Goal: Check status: Check status

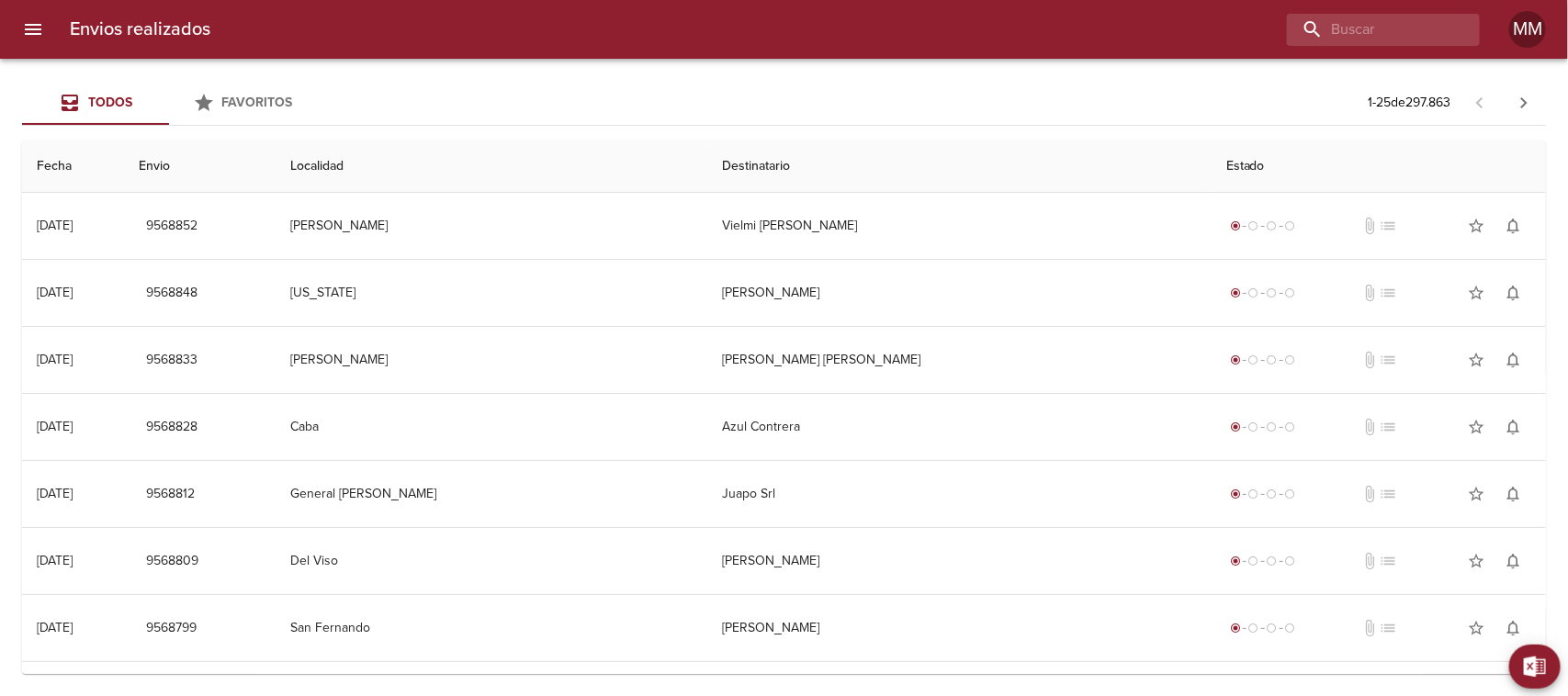
click at [1359, 51] on div "Envios realizados MM" at bounding box center [784, 29] width 1568 height 59
click at [1350, 38] on input "buscar" at bounding box center [1330, 30] width 235 height 32
paste input "[PERSON_NAME]"
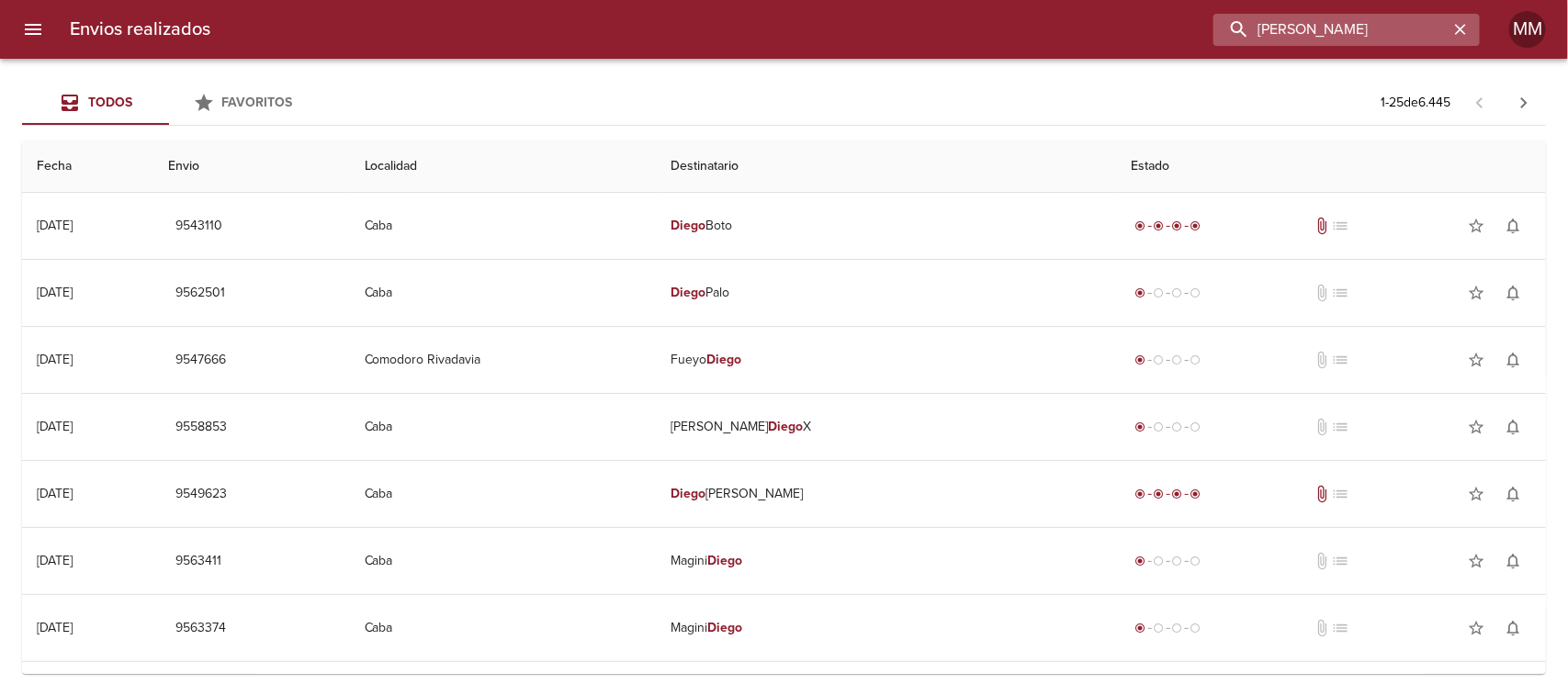
click at [1333, 33] on input "[PERSON_NAME]" at bounding box center [1330, 30] width 235 height 32
paste input "[PERSON_NAME] ML"
type input "[PERSON_NAME] ML"
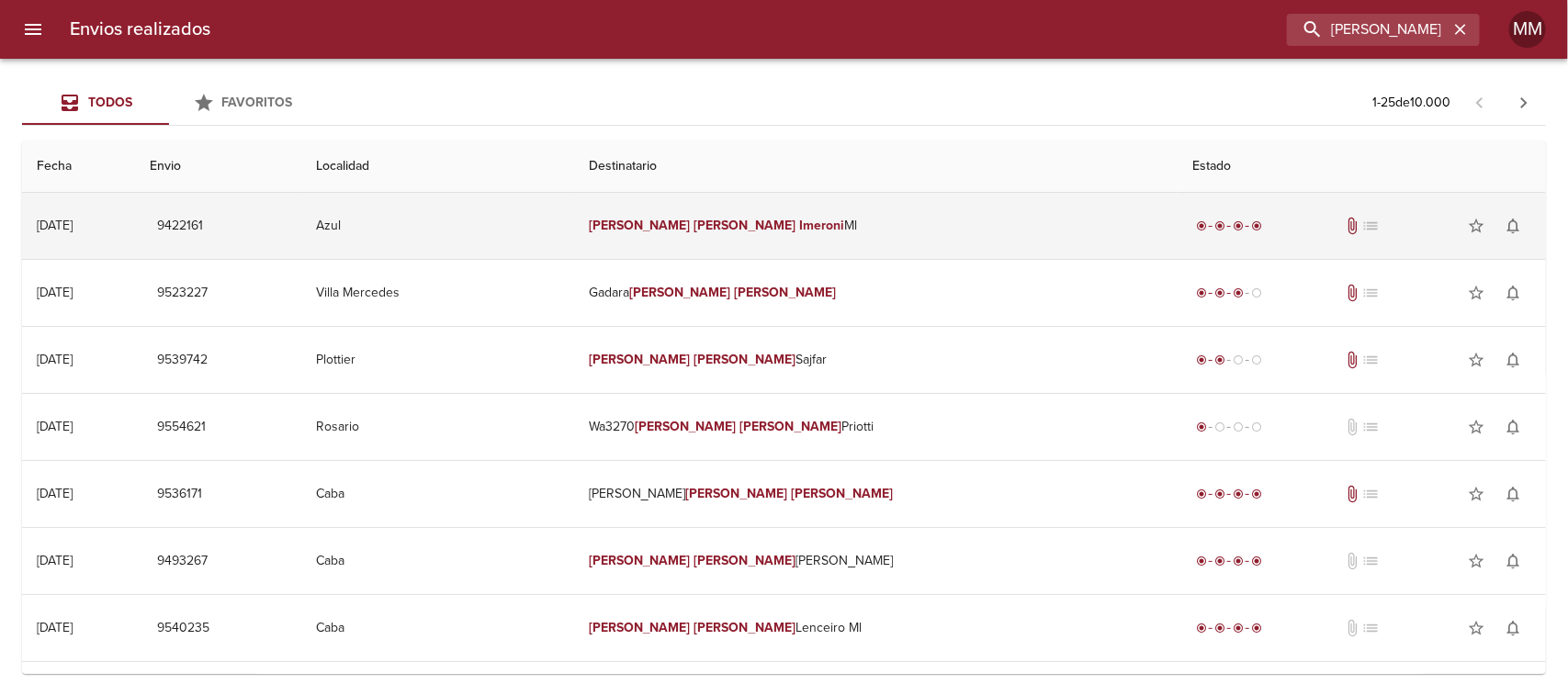
click at [799, 228] on em "Imeroni" at bounding box center [821, 226] width 45 height 16
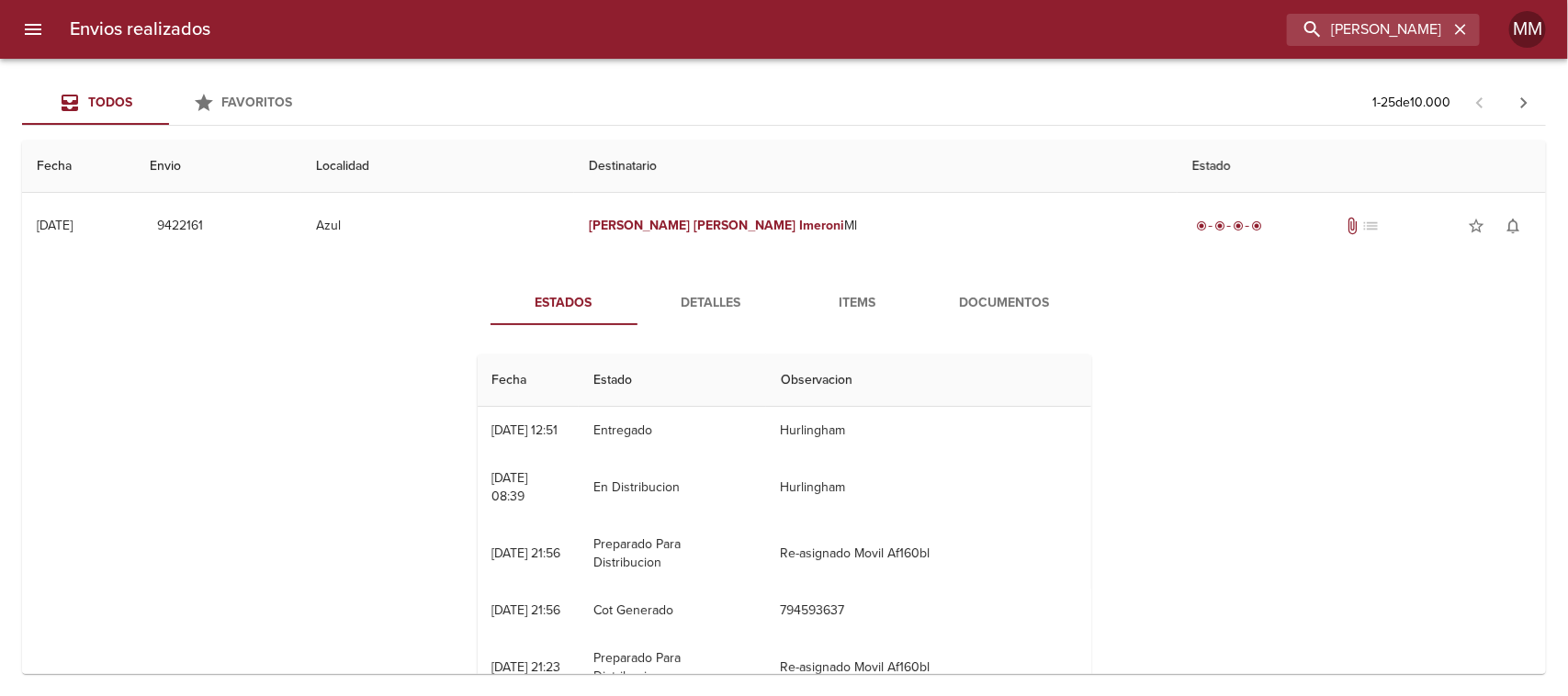
click at [1005, 314] on button "Documentos" at bounding box center [1004, 303] width 147 height 44
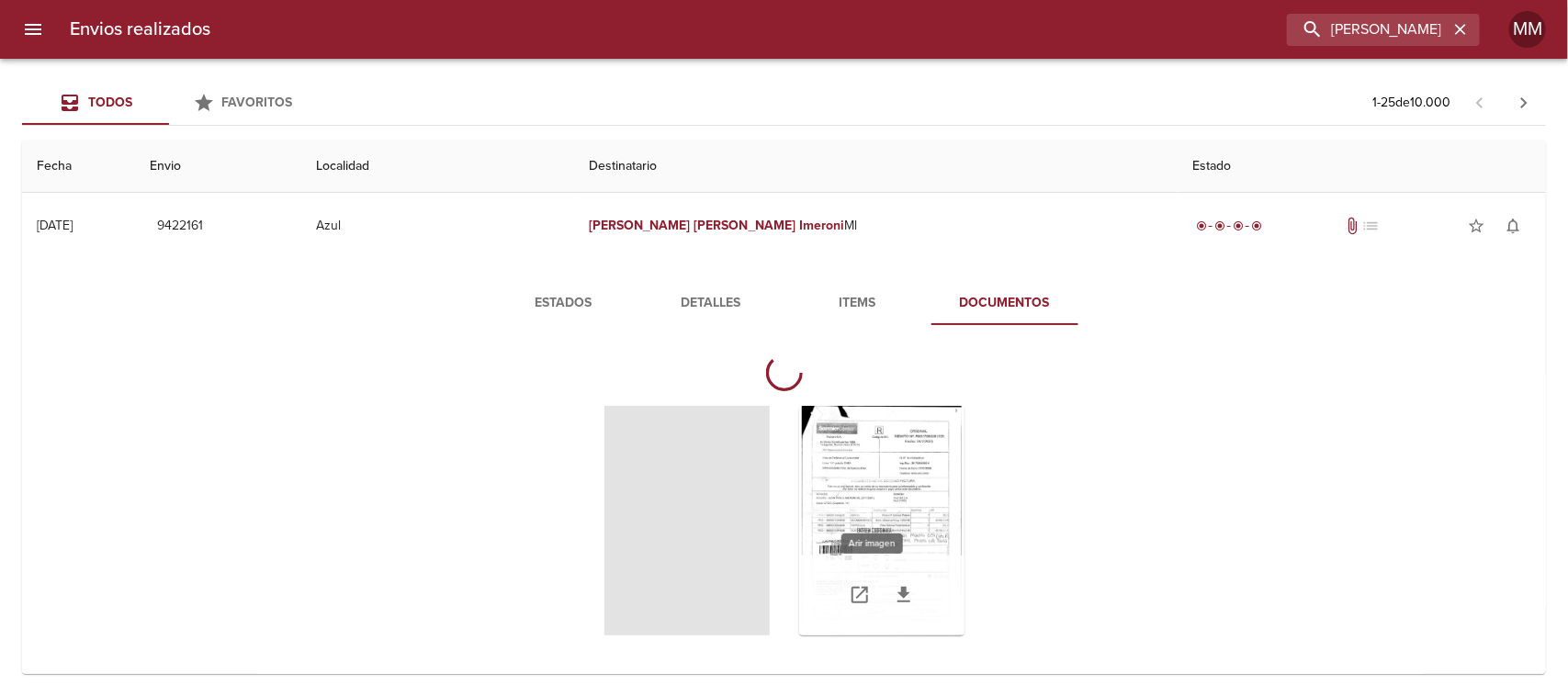
scroll to position [114, 0]
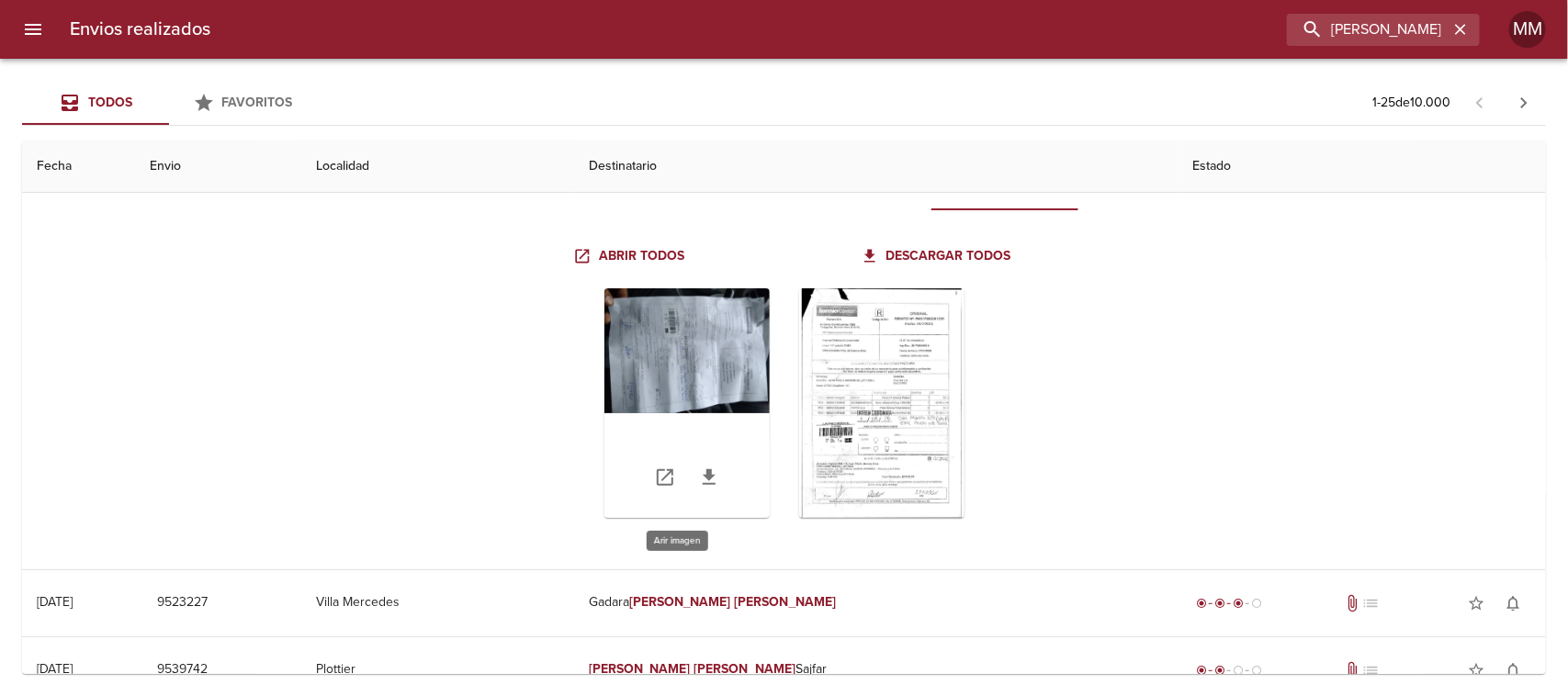
click at [690, 358] on div "Tabla de envíos del cliente" at bounding box center [687, 403] width 165 height 230
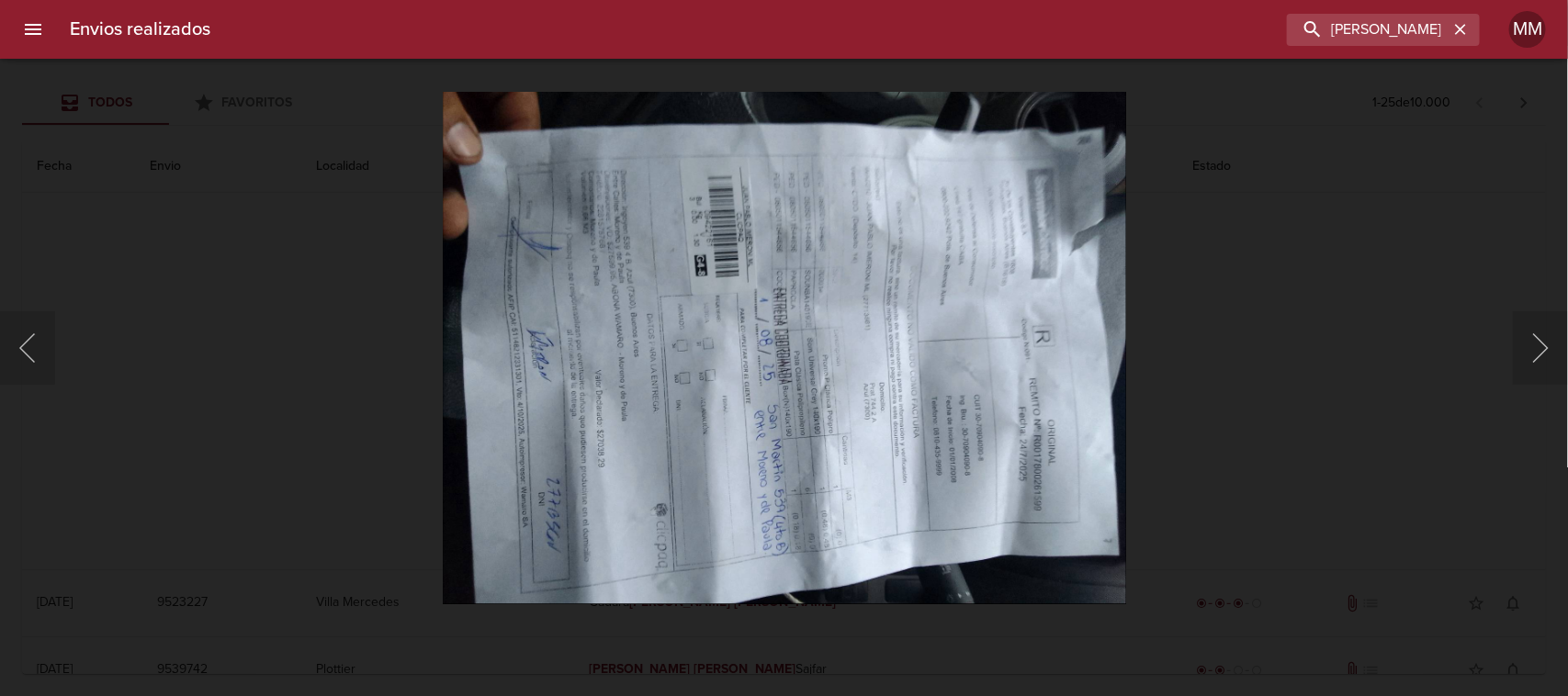
click at [391, 373] on div "Lightbox" at bounding box center [784, 348] width 1568 height 696
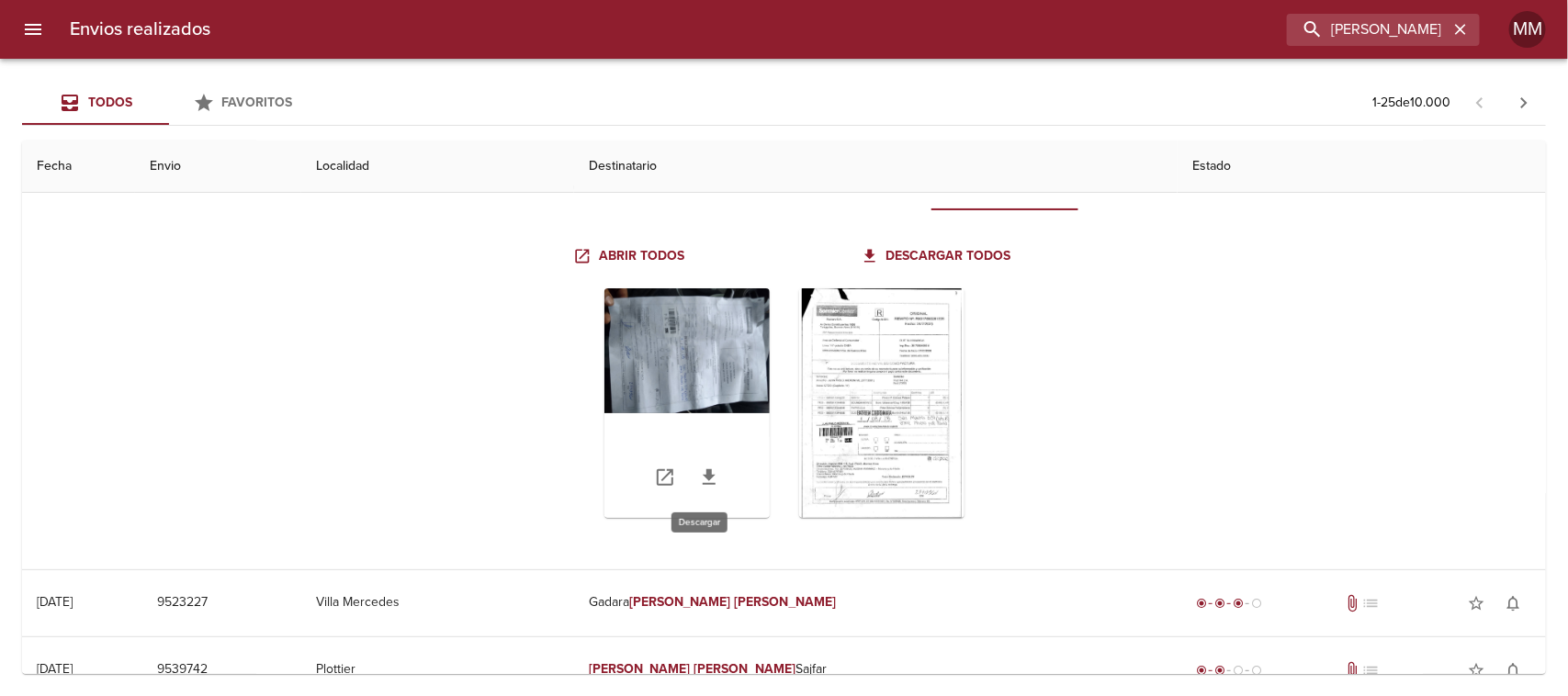
click at [703, 475] on icon "Tabla de envíos del cliente" at bounding box center [709, 477] width 13 height 16
click at [1347, 42] on input "[PERSON_NAME] ML" at bounding box center [1330, 30] width 235 height 32
click at [1346, 40] on input "[PERSON_NAME] ML" at bounding box center [1330, 30] width 235 height 32
drag, startPoint x: 1375, startPoint y: 33, endPoint x: 1148, endPoint y: 63, distance: 229.0
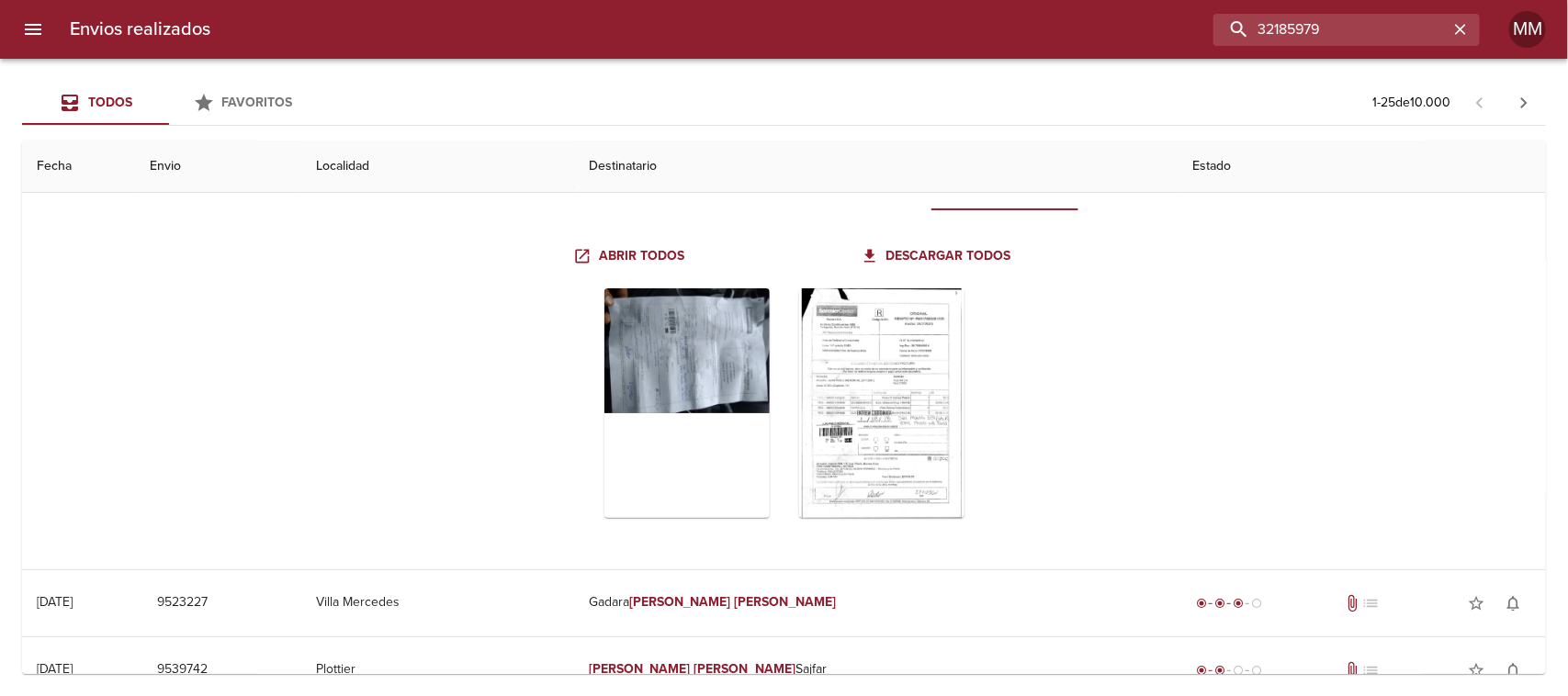
click at [1152, 0] on div "Envios realizados 32185979 MM Todos Favoritos 1 - 25 de 10.000 Fecha Envio Loca…" at bounding box center [784, 0] width 1568 height 0
paste input "[PERSON_NAME] [PERSON_NAME] ML"
type input "[PERSON_NAME] [PERSON_NAME] ML"
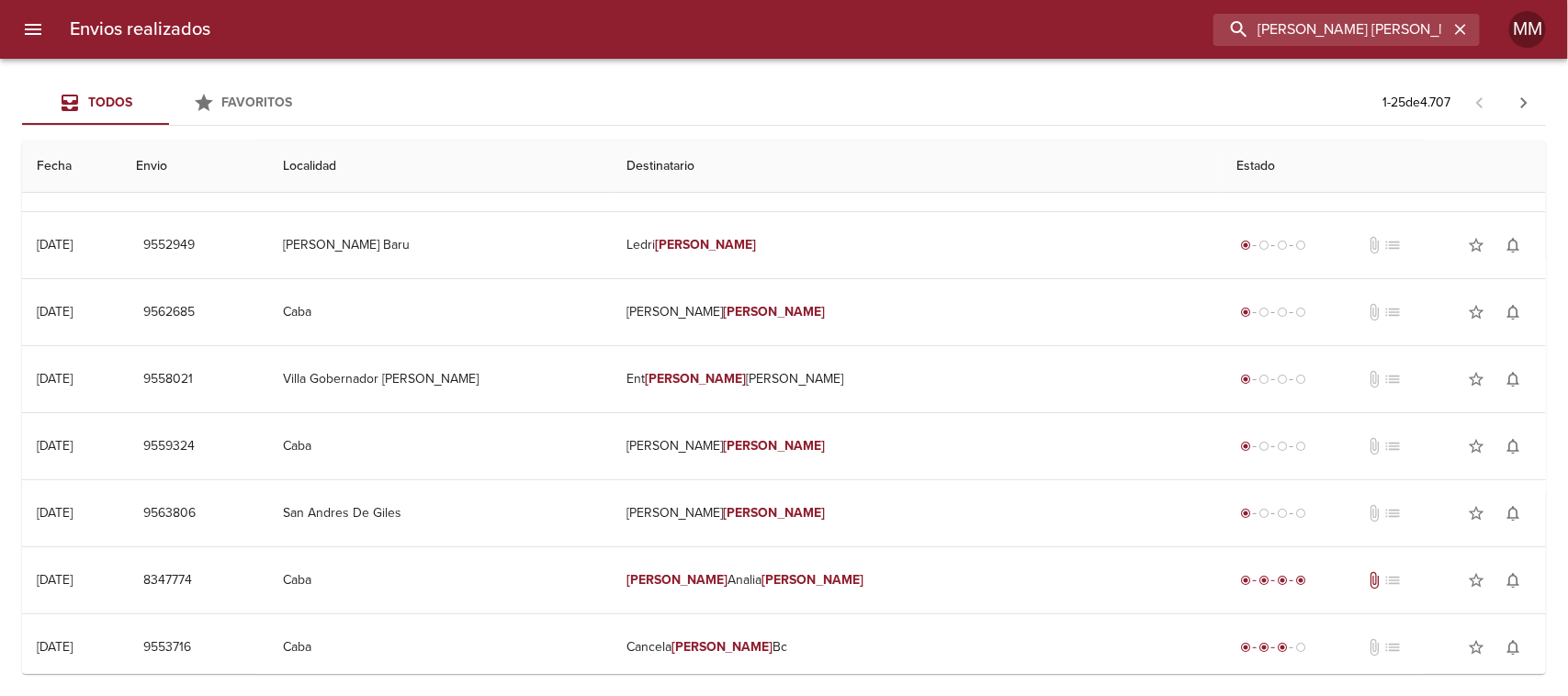
scroll to position [0, 0]
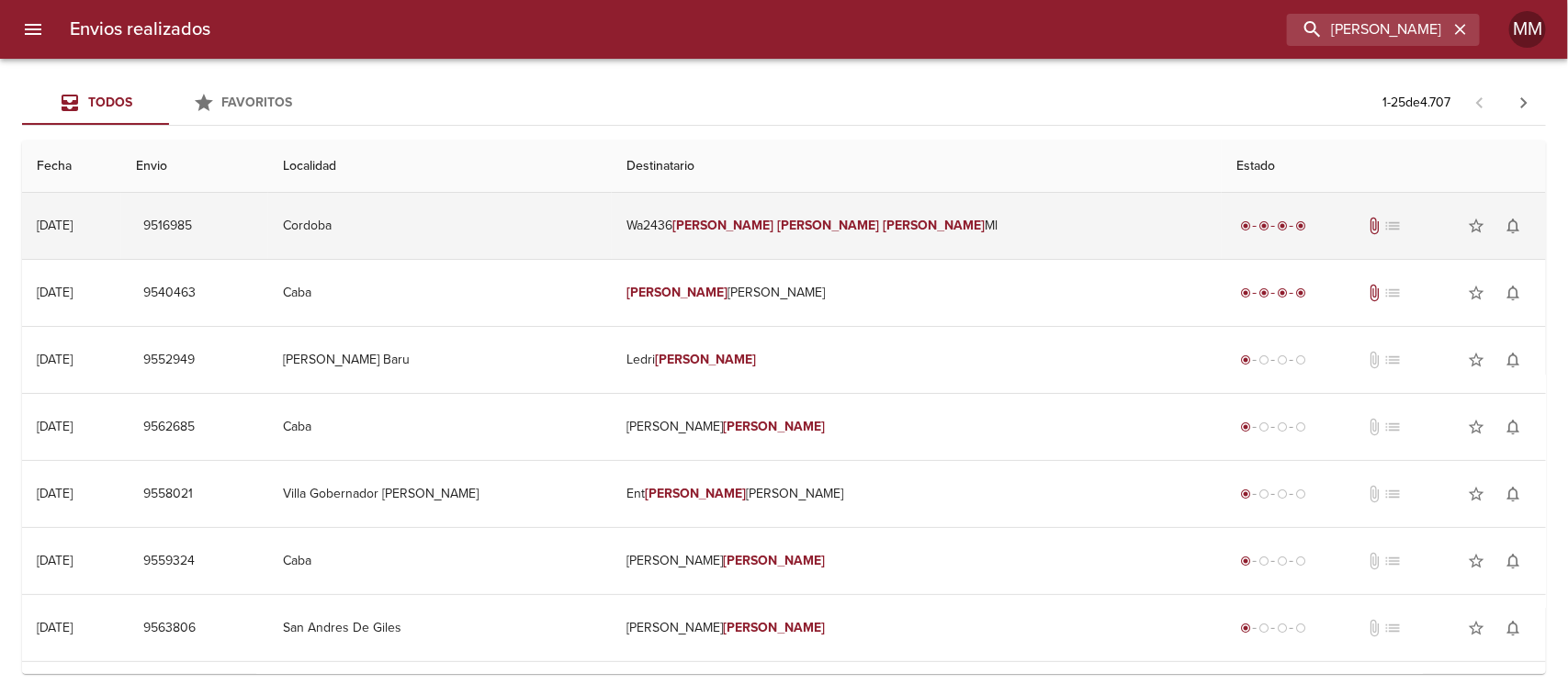
click at [775, 225] on em "[PERSON_NAME]" at bounding box center [723, 226] width 102 height 16
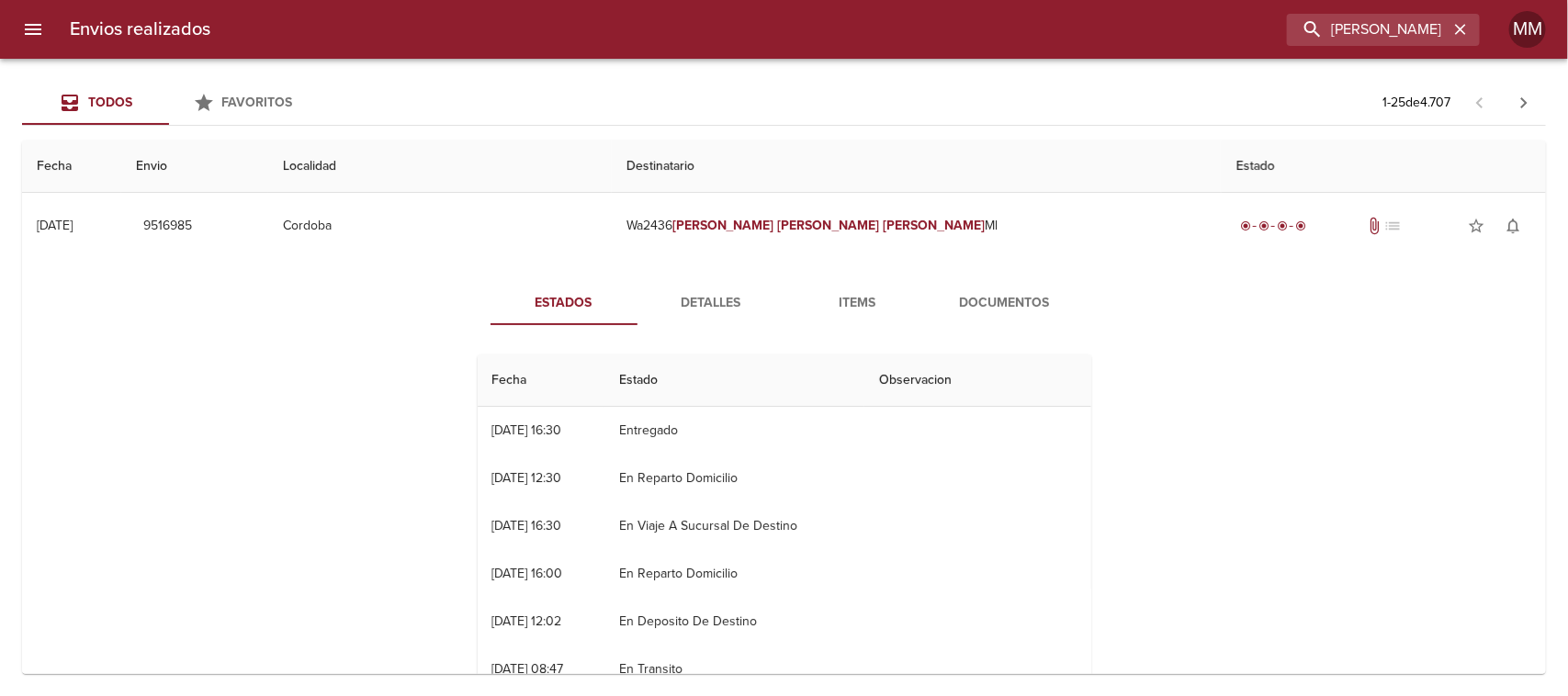
click at [979, 309] on span "Documentos" at bounding box center [1005, 303] width 125 height 23
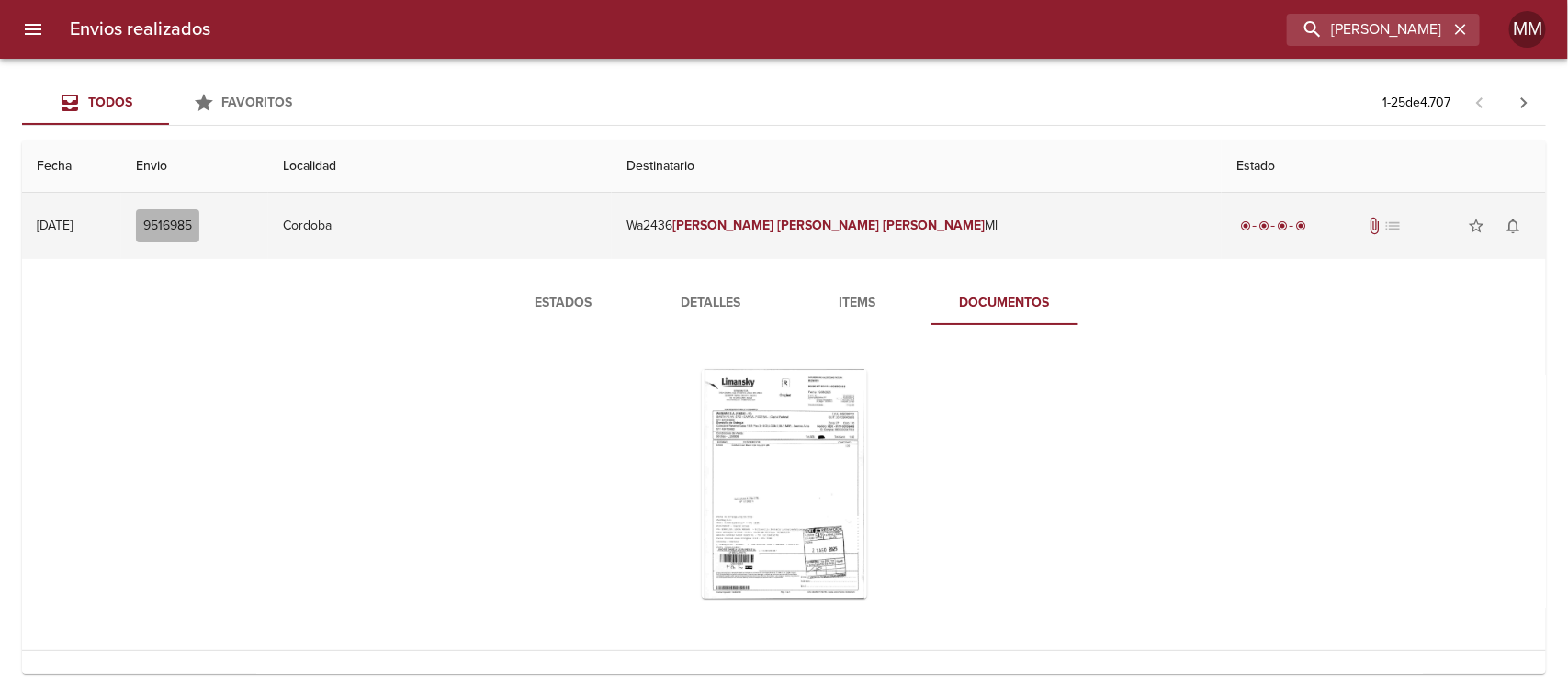
click at [192, 227] on span "9516985" at bounding box center [167, 226] width 49 height 23
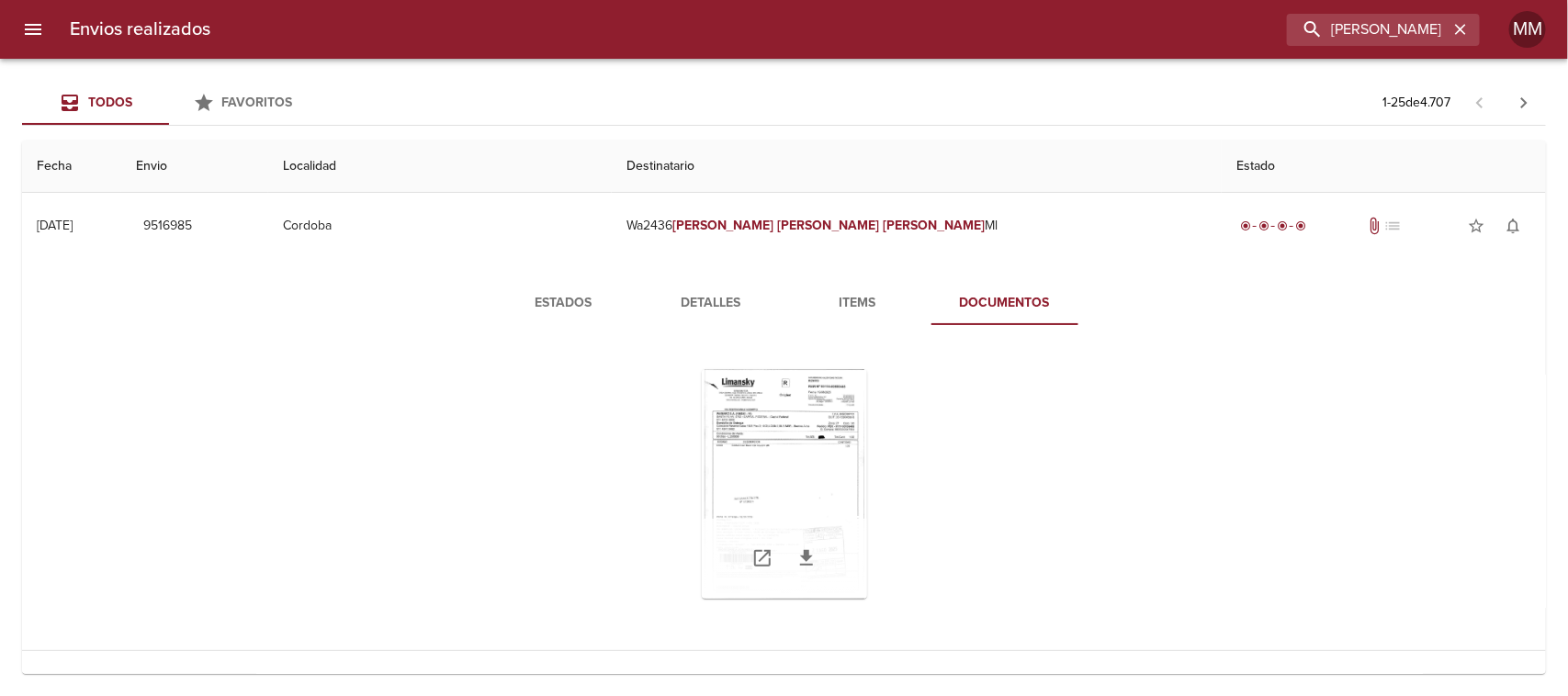
click at [782, 515] on div "Tabla de envíos del cliente" at bounding box center [784, 483] width 165 height 230
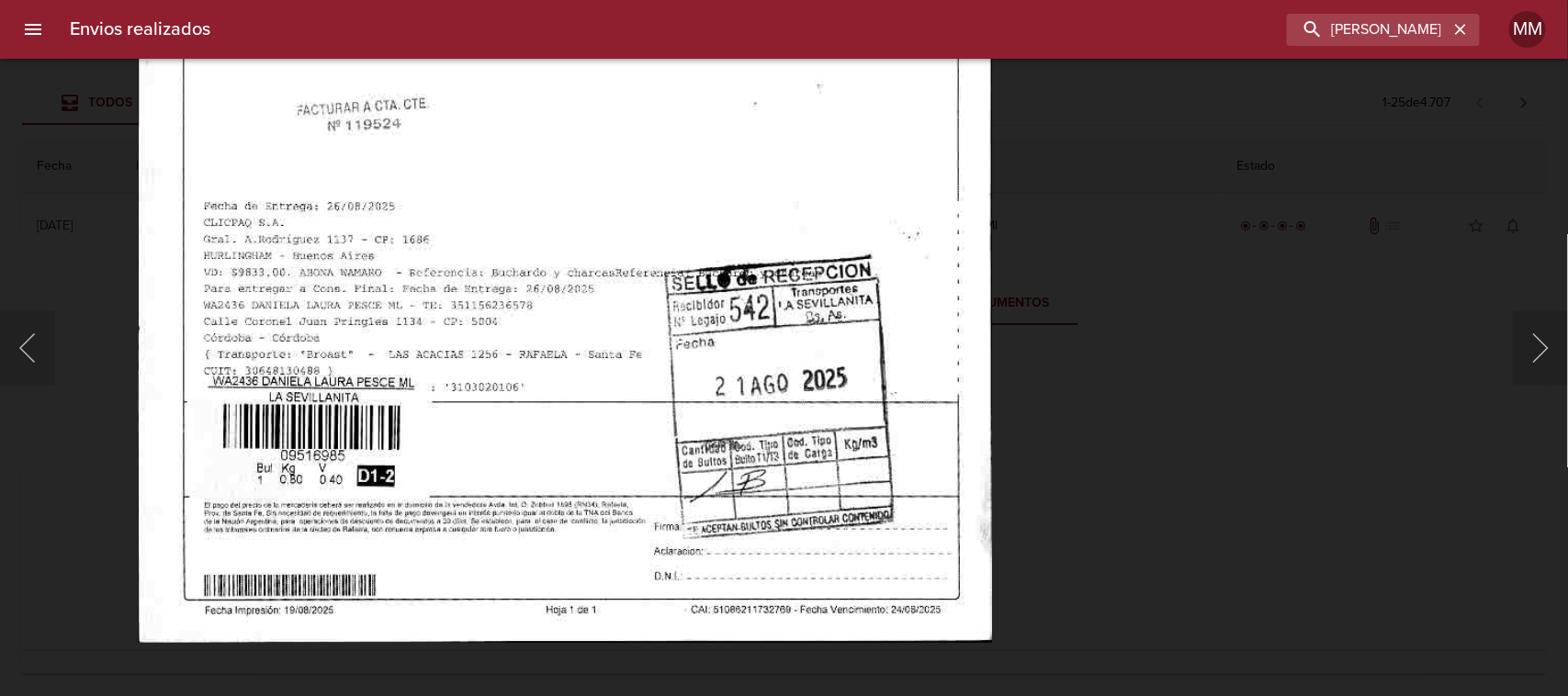
click at [854, 254] on img "Lightbox" at bounding box center [565, 30] width 854 height 1227
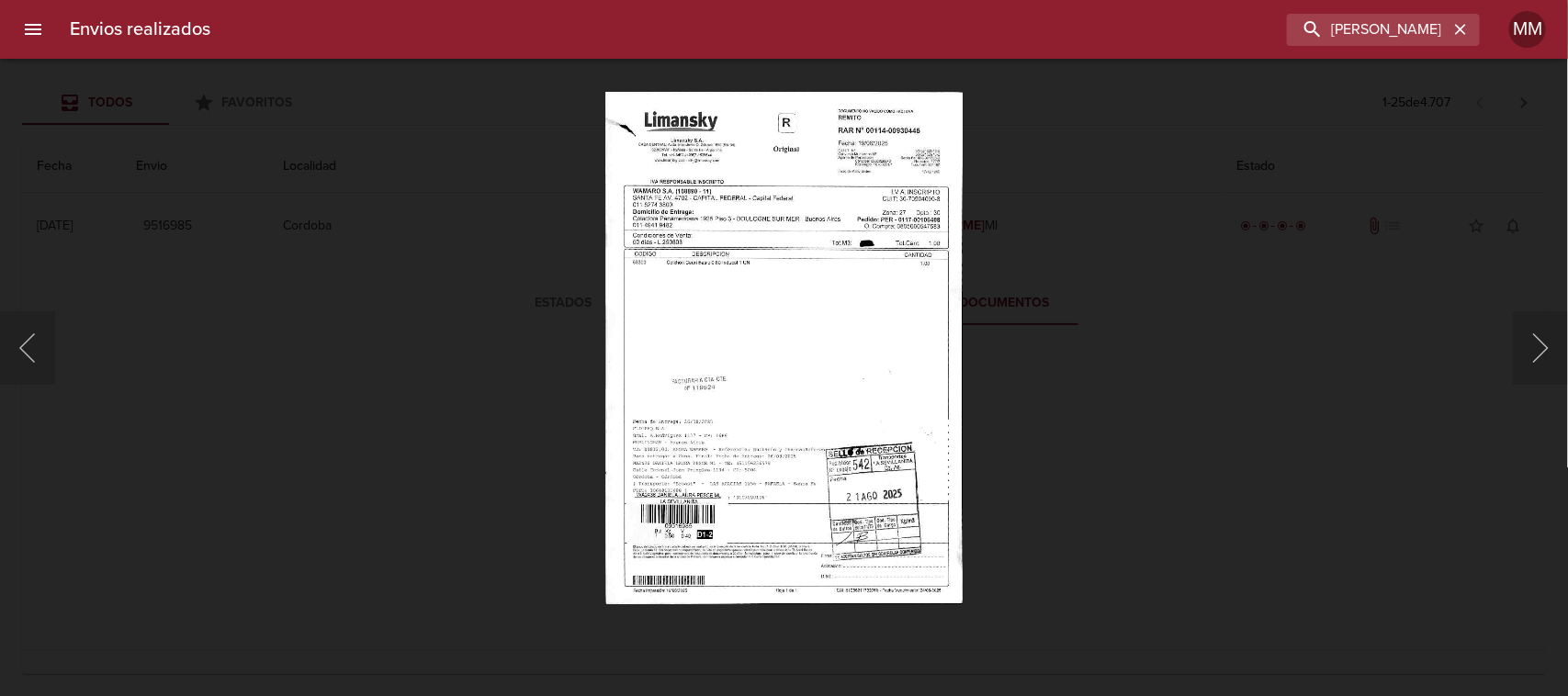
click at [969, 291] on div "Lightbox" at bounding box center [784, 348] width 1568 height 696
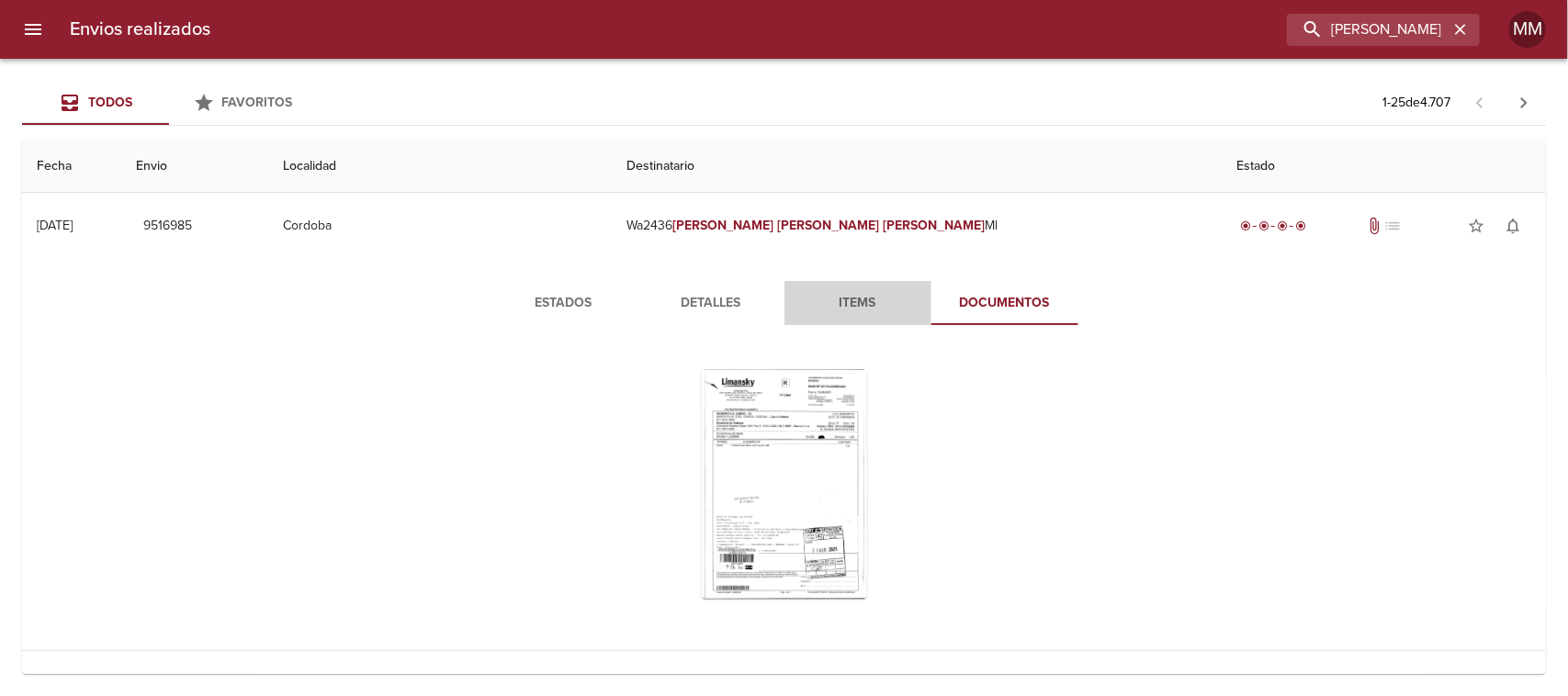
click at [849, 304] on span "Items" at bounding box center [858, 303] width 125 height 23
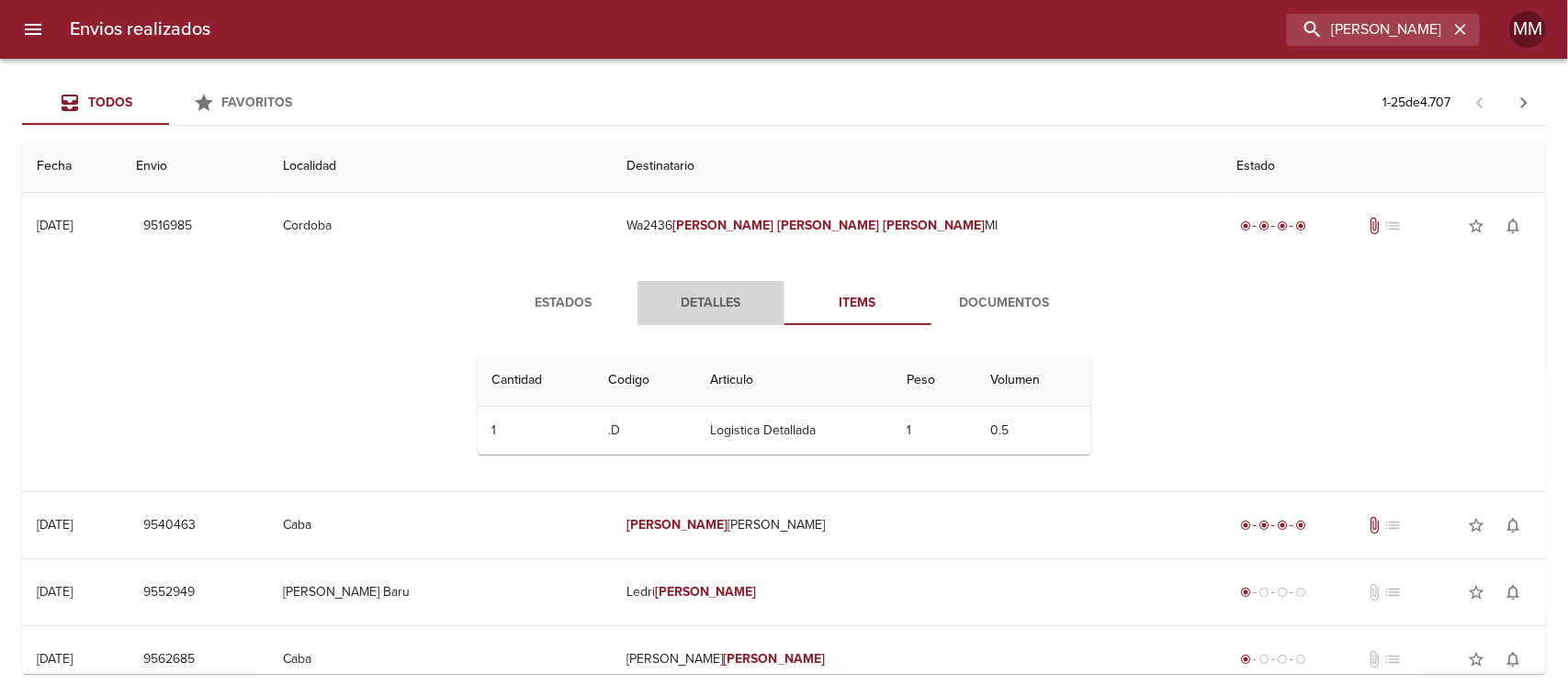
click at [691, 314] on button "Detalles" at bounding box center [711, 303] width 147 height 44
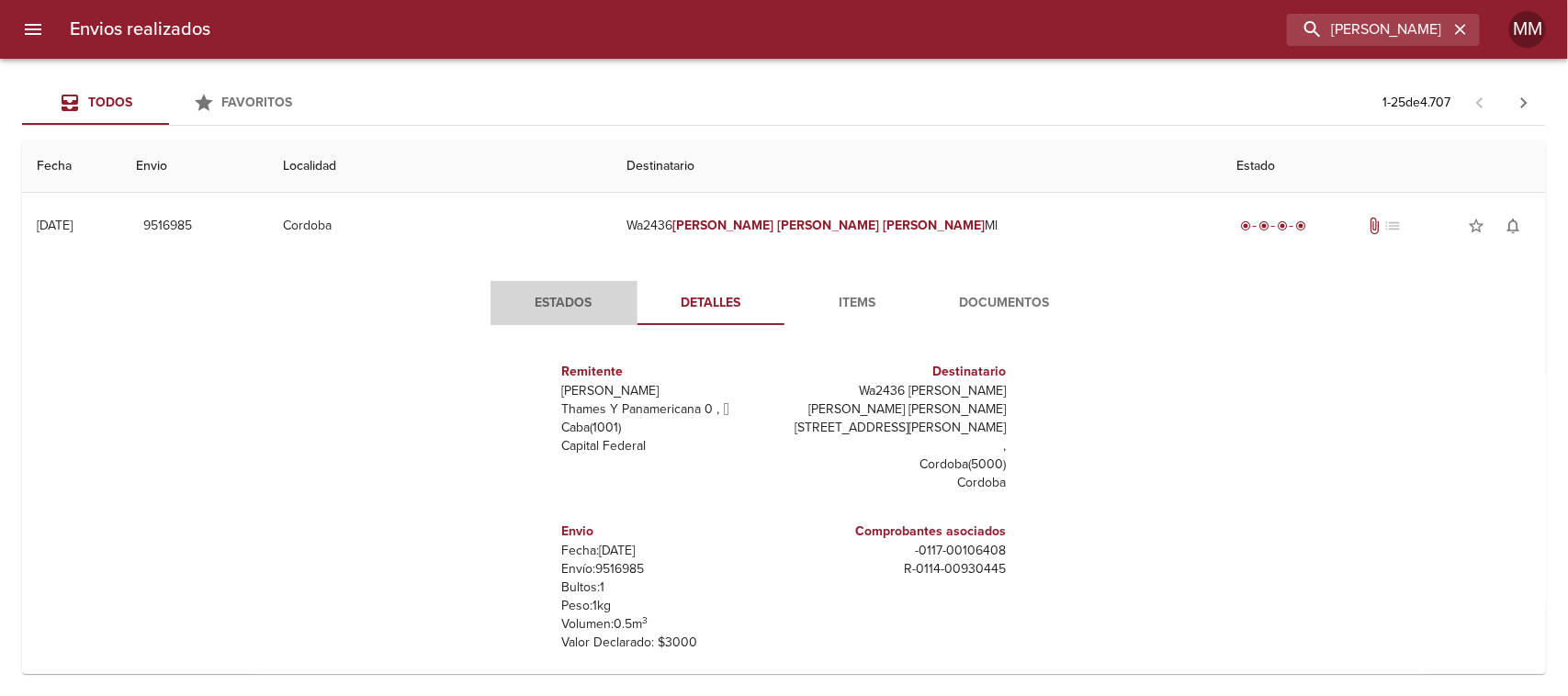
click at [539, 313] on span "Estados" at bounding box center [564, 303] width 125 height 23
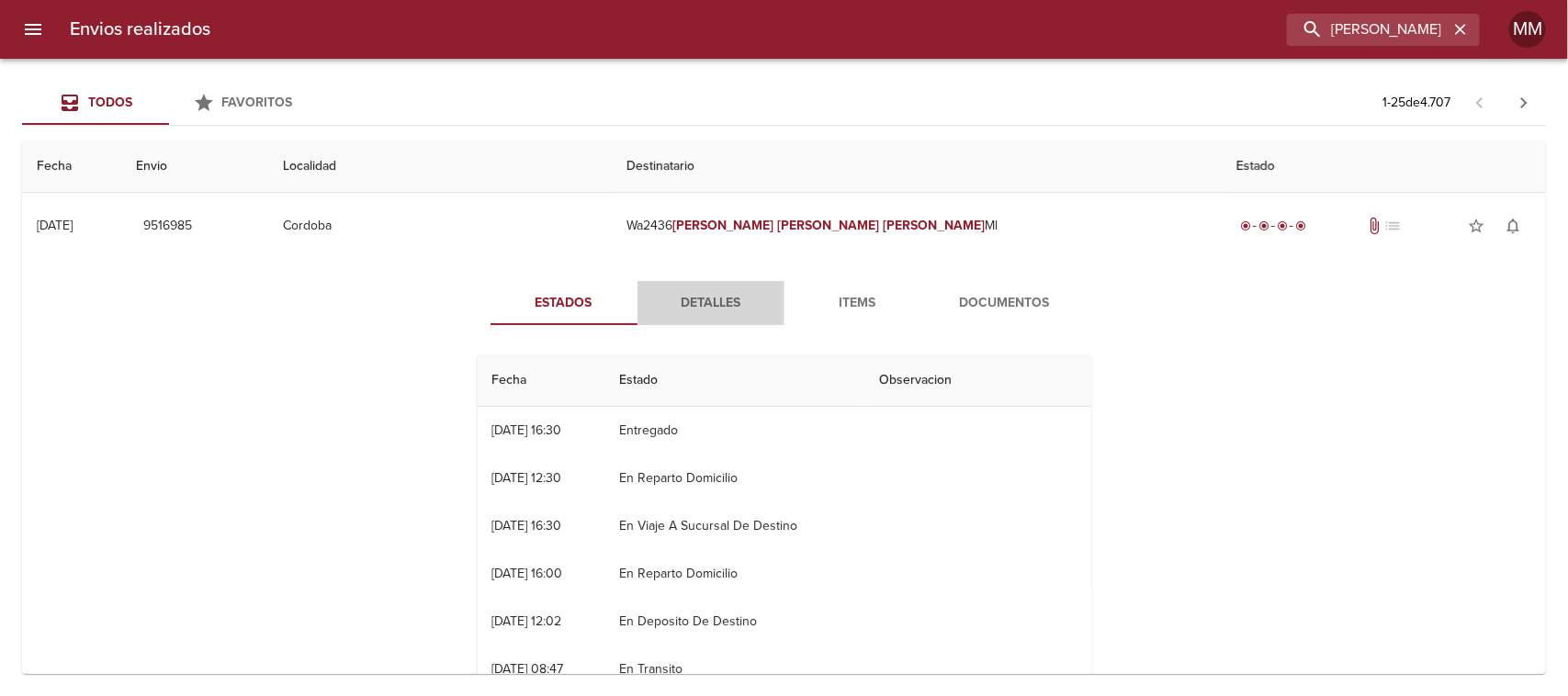
click at [700, 306] on span "Detalles" at bounding box center [711, 303] width 125 height 23
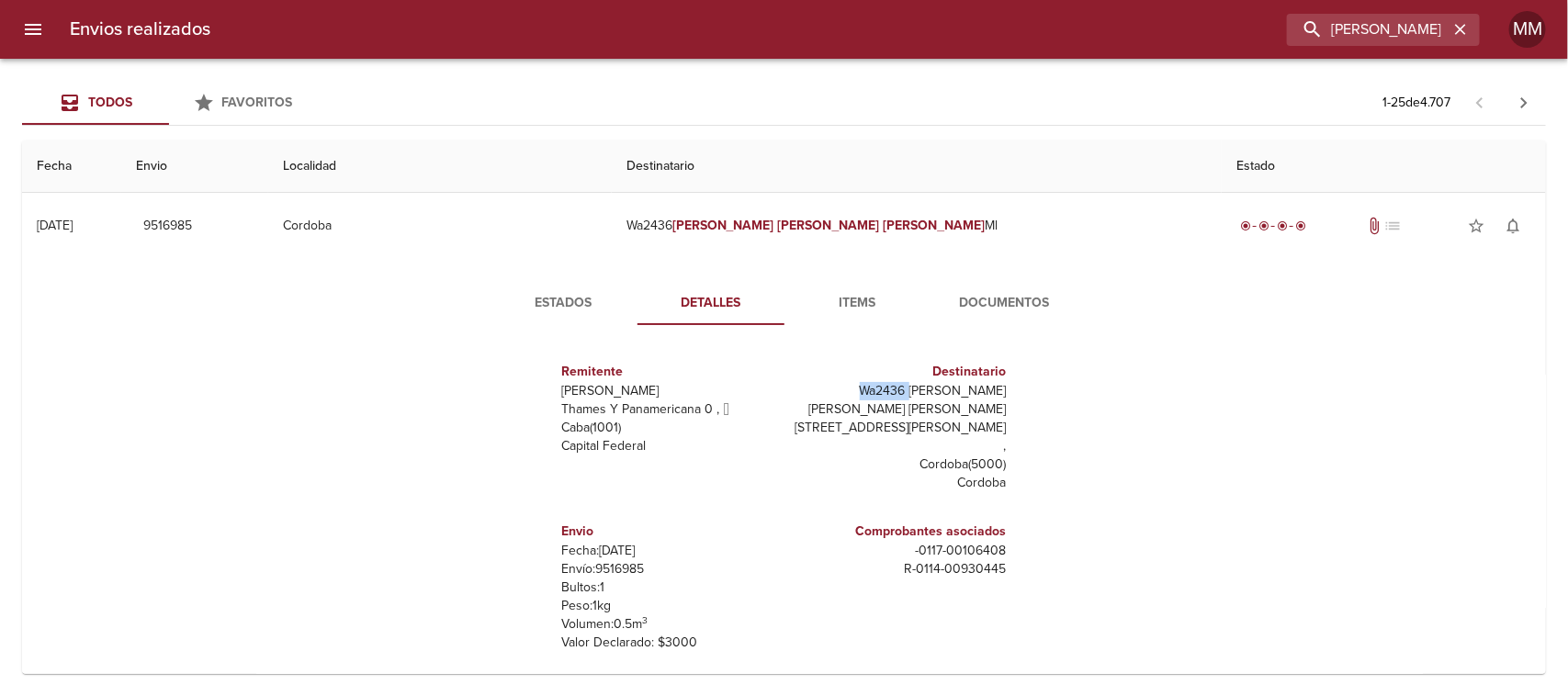
drag, startPoint x: 806, startPoint y: 392, endPoint x: 856, endPoint y: 395, distance: 50.1
click at [856, 395] on p "Wa2436 [PERSON_NAME] [PERSON_NAME] [PERSON_NAME]" at bounding box center [899, 400] width 215 height 37
click at [857, 393] on p "Wa2436 [PERSON_NAME] [PERSON_NAME] [PERSON_NAME]" at bounding box center [899, 400] width 215 height 37
drag, startPoint x: 850, startPoint y: 391, endPoint x: 806, endPoint y: 384, distance: 44.6
click at [806, 384] on p "Wa2436 [PERSON_NAME] [PERSON_NAME] [PERSON_NAME]" at bounding box center [899, 400] width 215 height 37
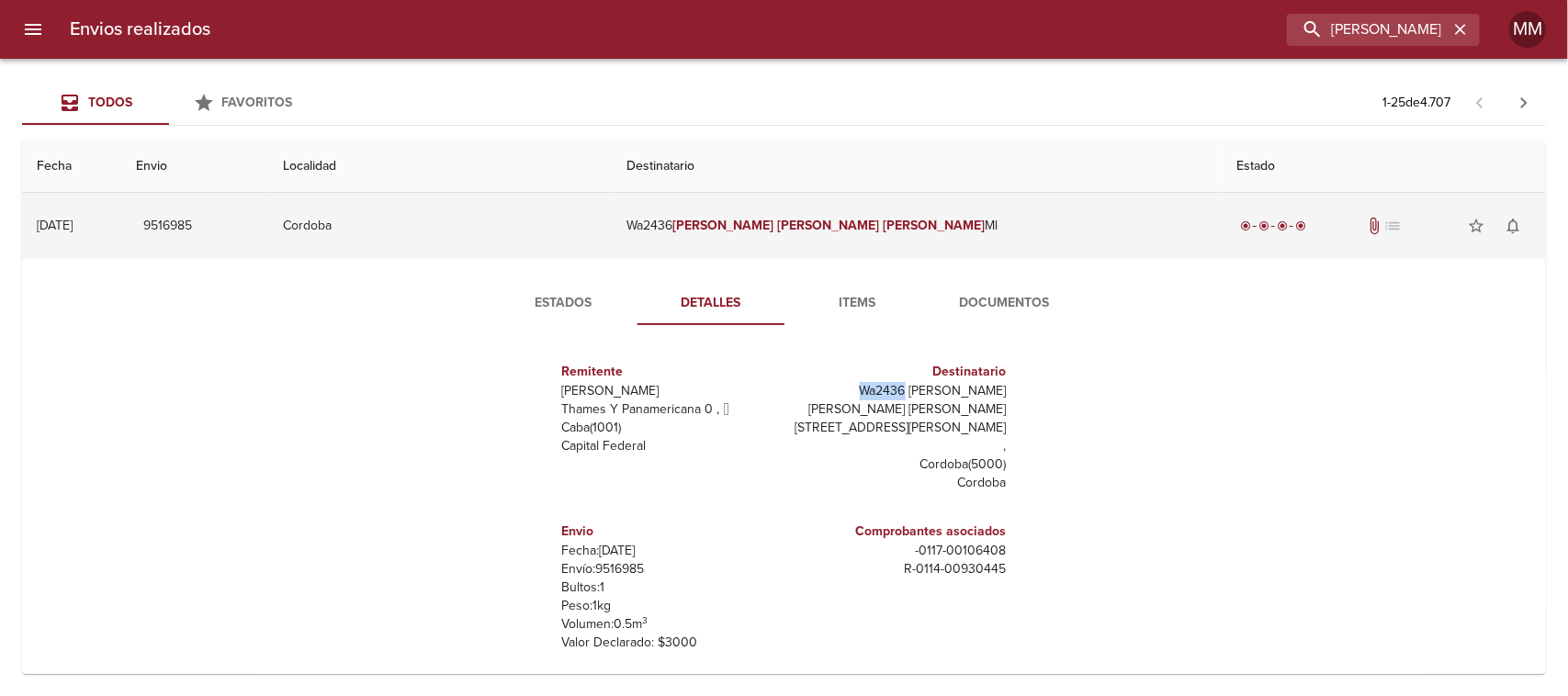
copy p "Wa2436"
